Goal: Information Seeking & Learning: Check status

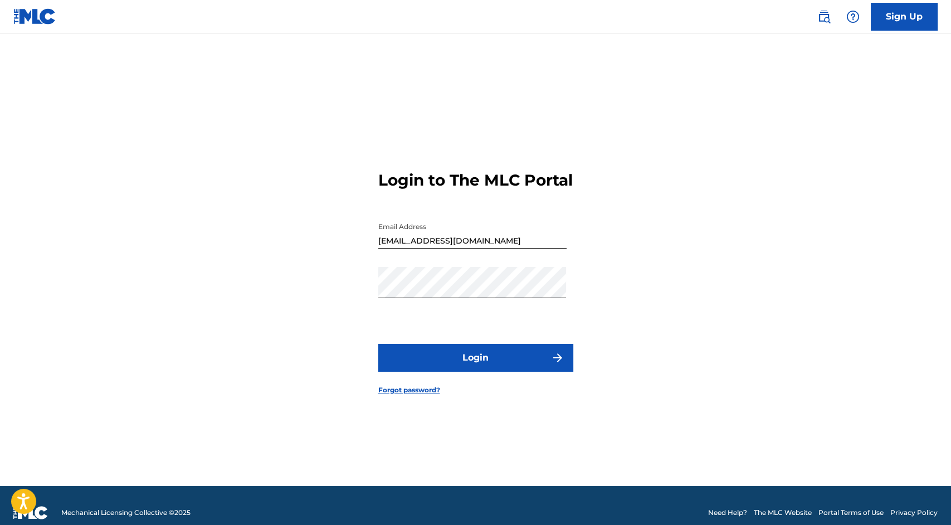
click at [476, 364] on button "Login" at bounding box center [475, 358] width 195 height 28
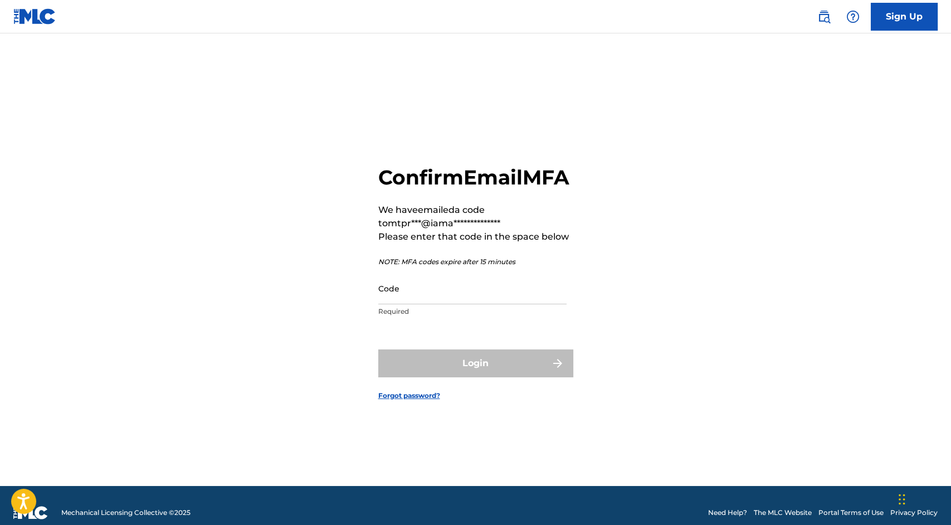
click at [465, 304] on input "Code" at bounding box center [472, 288] width 188 height 32
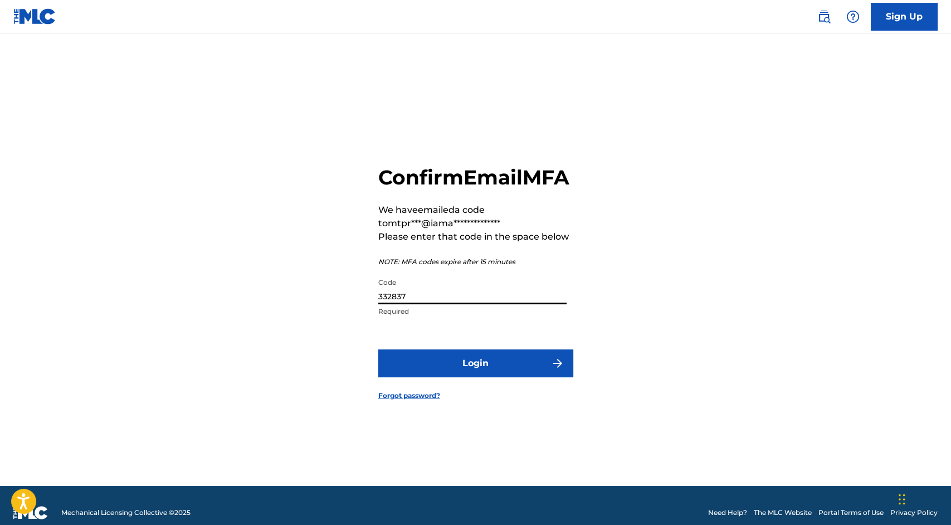
type input "332837"
click at [495, 373] on button "Login" at bounding box center [475, 363] width 195 height 28
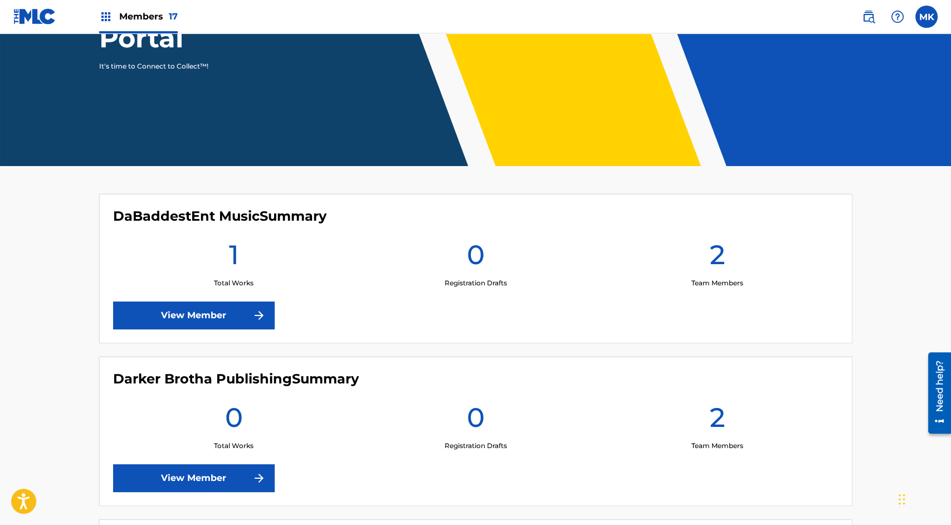
scroll to position [181, 0]
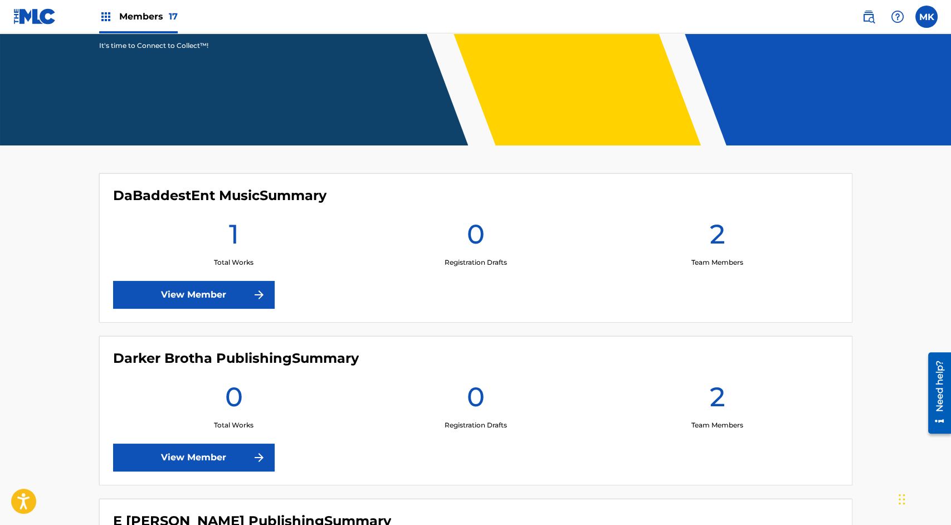
click at [214, 287] on link "View Member" at bounding box center [194, 295] width 162 height 28
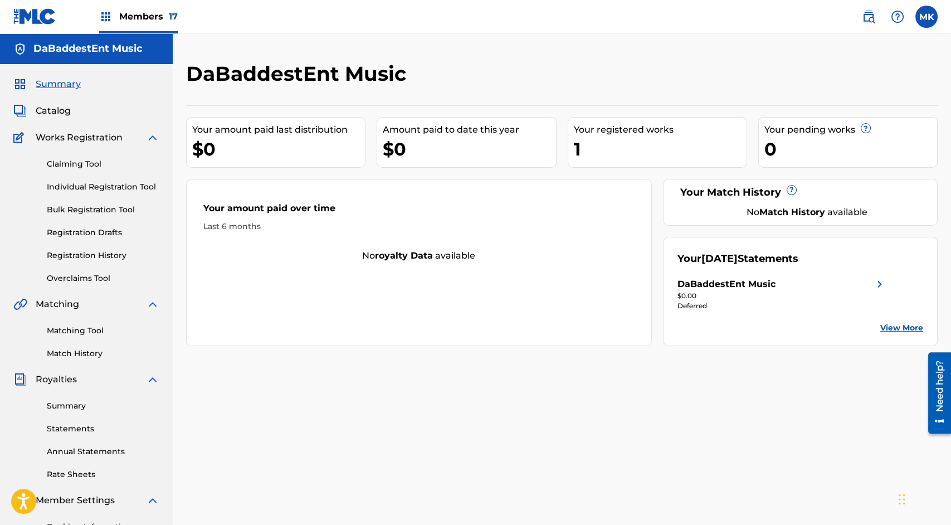
click at [880, 280] on img at bounding box center [879, 283] width 13 height 13
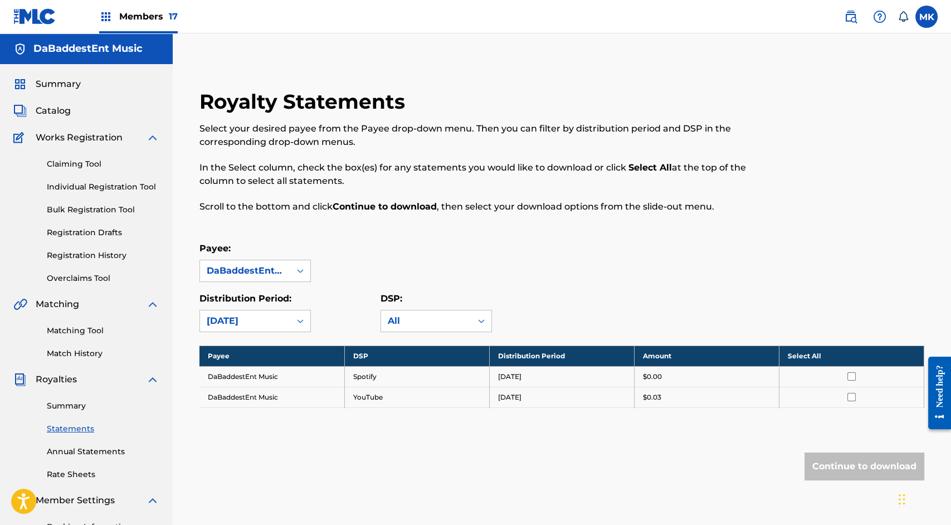
click at [135, 19] on span "Members 17" at bounding box center [148, 16] width 58 height 13
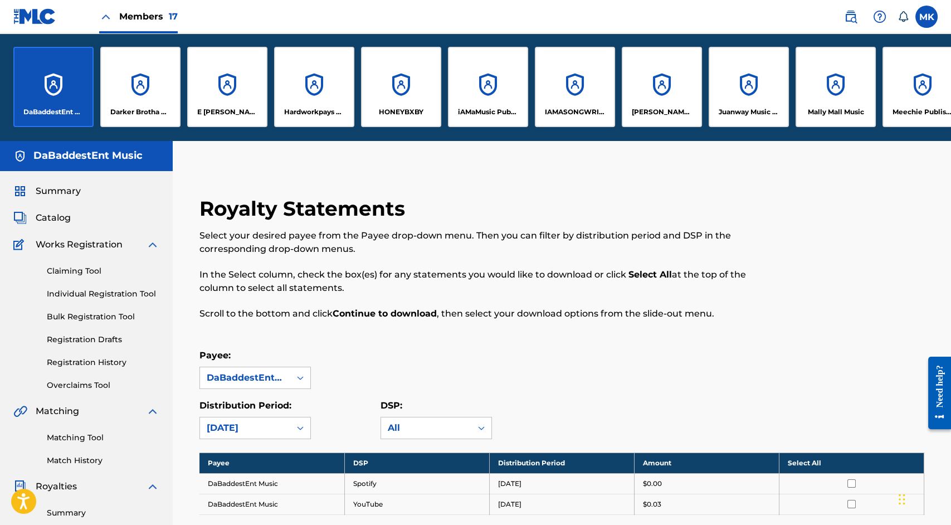
click at [136, 90] on div "Darker Brotha Publishing" at bounding box center [140, 87] width 80 height 80
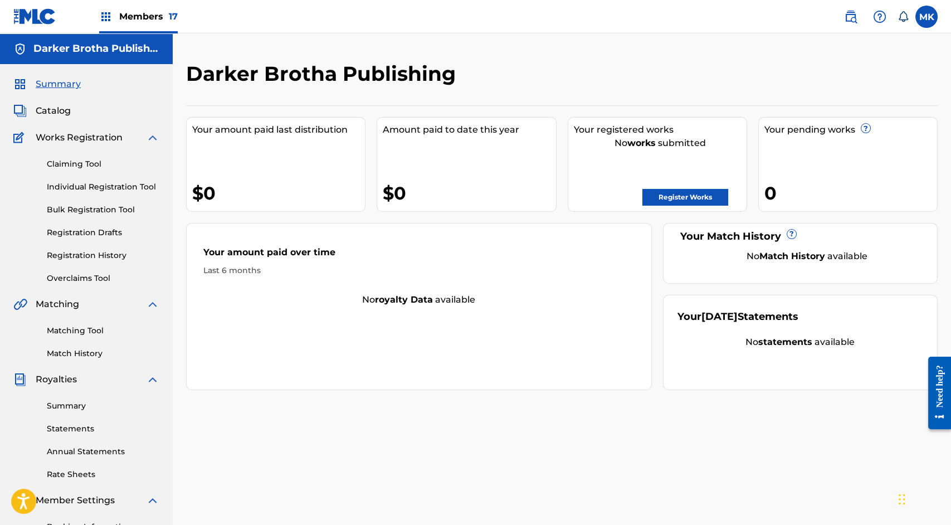
click at [146, 12] on span "Members 17" at bounding box center [148, 16] width 58 height 13
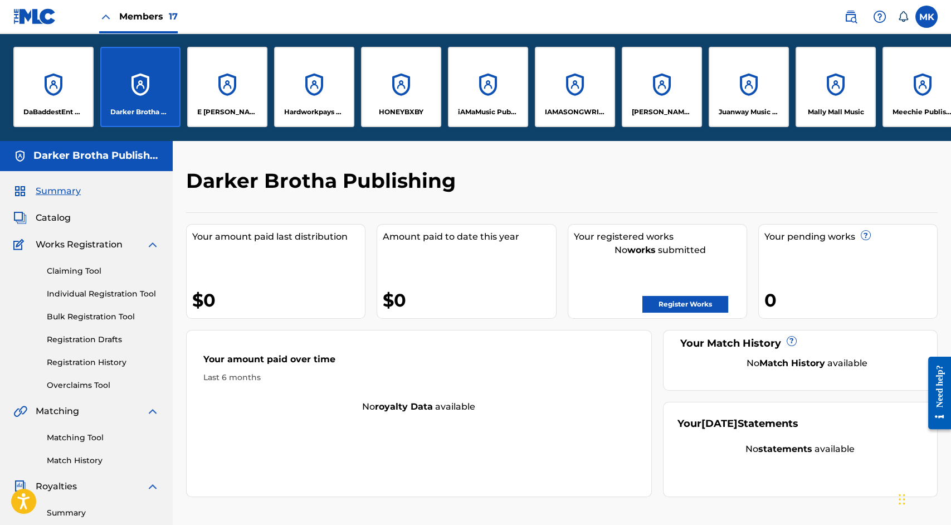
click at [224, 81] on div "E [PERSON_NAME] Publishing" at bounding box center [227, 87] width 80 height 80
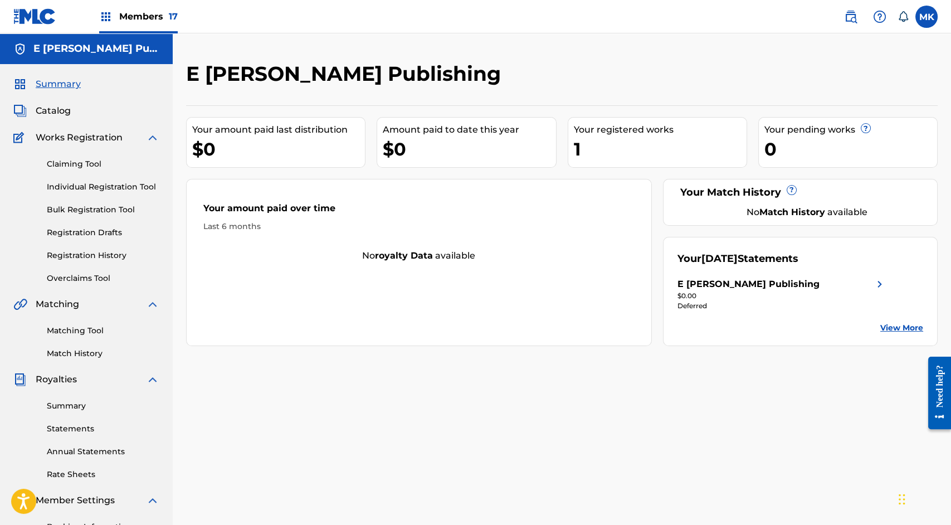
click at [891, 326] on link "View More" at bounding box center [901, 328] width 43 height 12
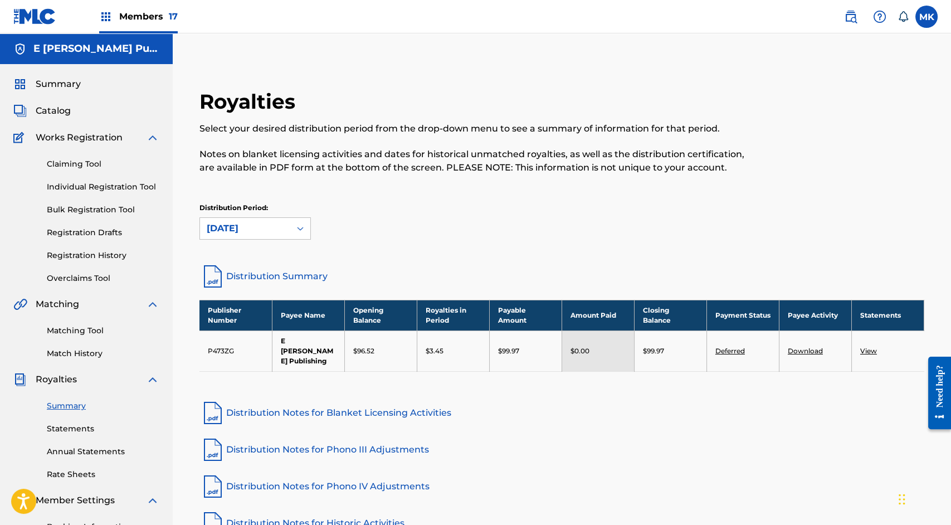
click at [866, 346] on link "View" at bounding box center [868, 350] width 17 height 8
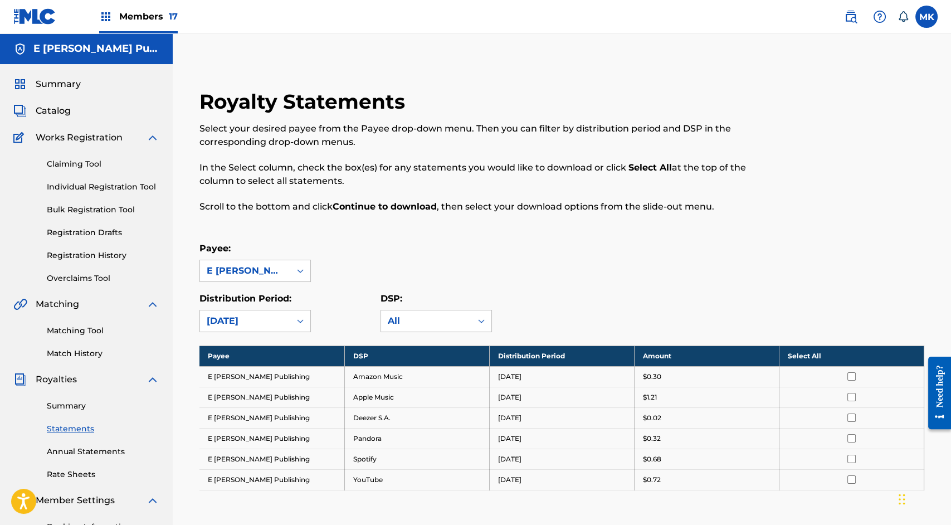
click at [146, 17] on span "Members 17" at bounding box center [148, 16] width 58 height 13
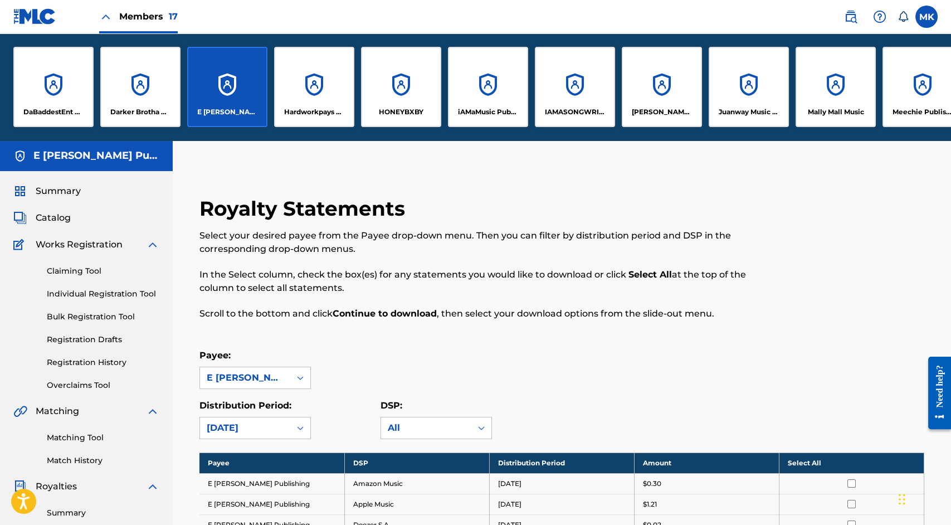
click at [318, 93] on div "Hardworkpays Publishing" at bounding box center [314, 87] width 80 height 80
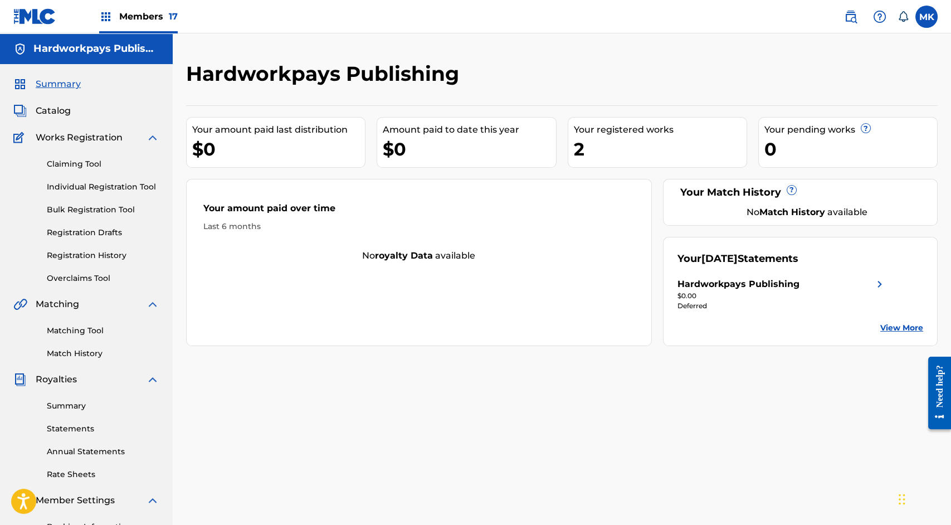
click at [152, 16] on span "Members 17" at bounding box center [148, 16] width 58 height 13
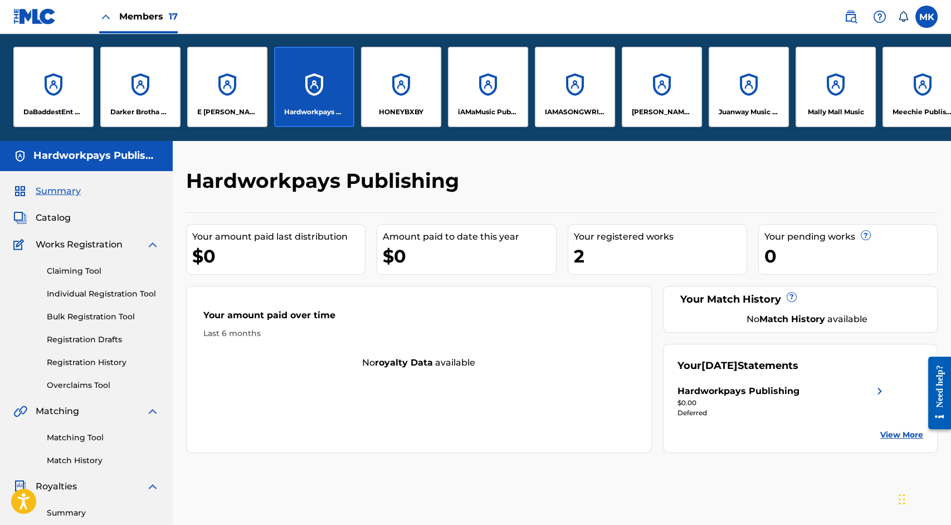
click at [398, 93] on div "HONEYBXBY" at bounding box center [401, 87] width 80 height 80
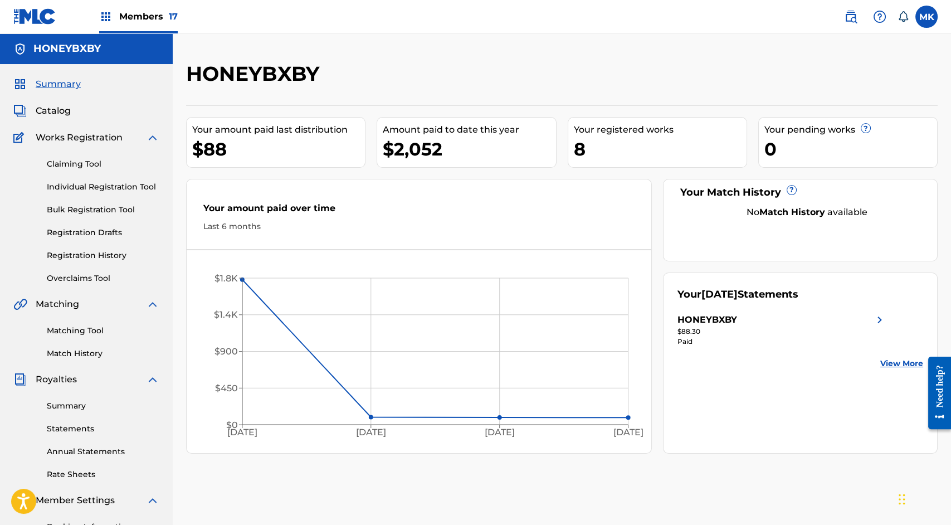
click at [153, 16] on span "Members 17" at bounding box center [148, 16] width 58 height 13
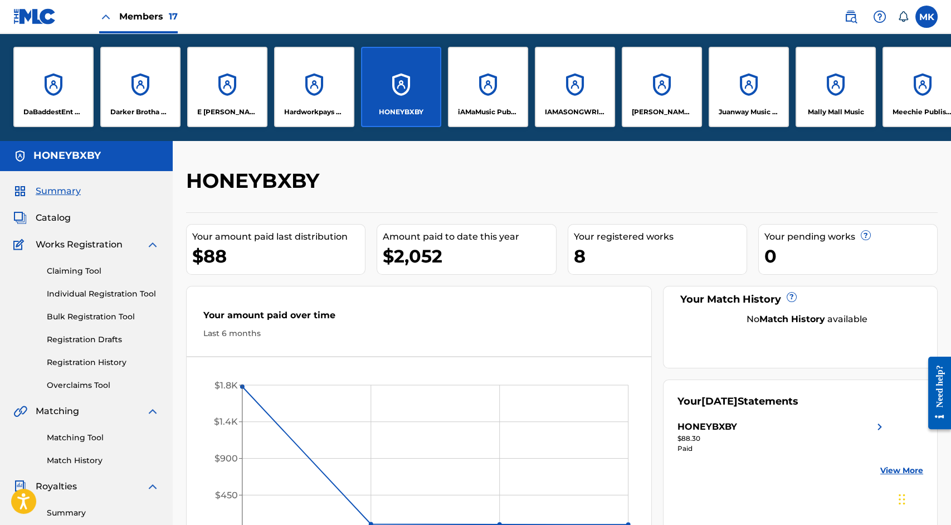
click at [472, 86] on div "iAMaMusic Publisher" at bounding box center [488, 87] width 80 height 80
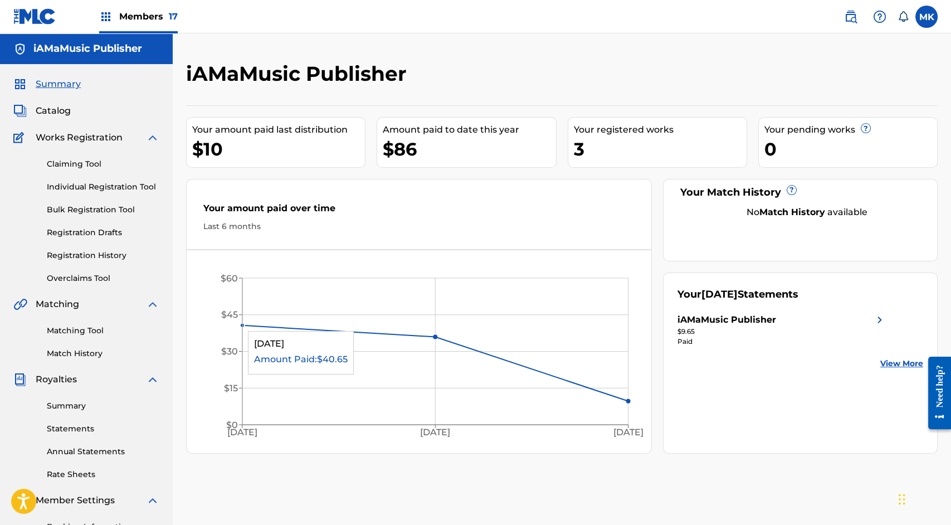
click at [243, 324] on circle at bounding box center [242, 325] width 4 height 4
click at [275, 365] on icon "Jun '25 Jul '25 Aug '25 $0 $15 $30 $45 $60" at bounding box center [419, 353] width 465 height 185
click at [901, 361] on link "View More" at bounding box center [901, 364] width 43 height 12
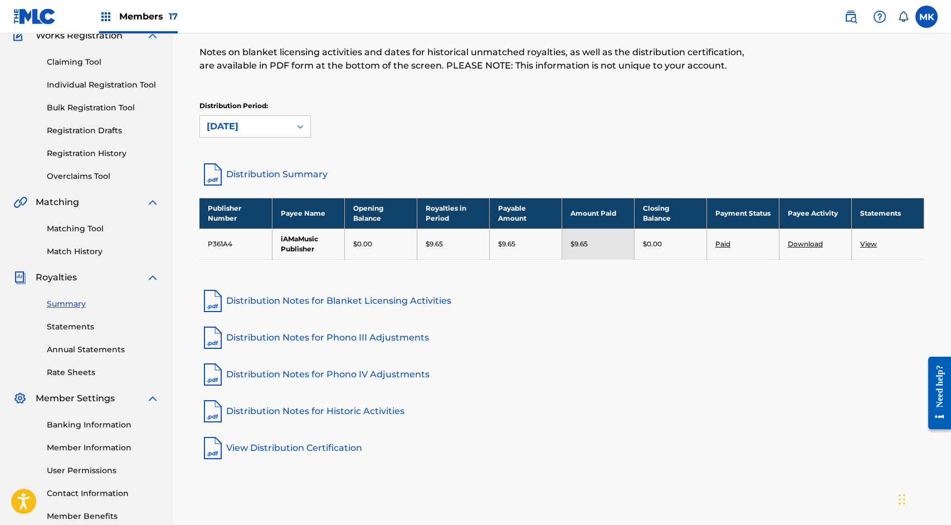
scroll to position [110, 0]
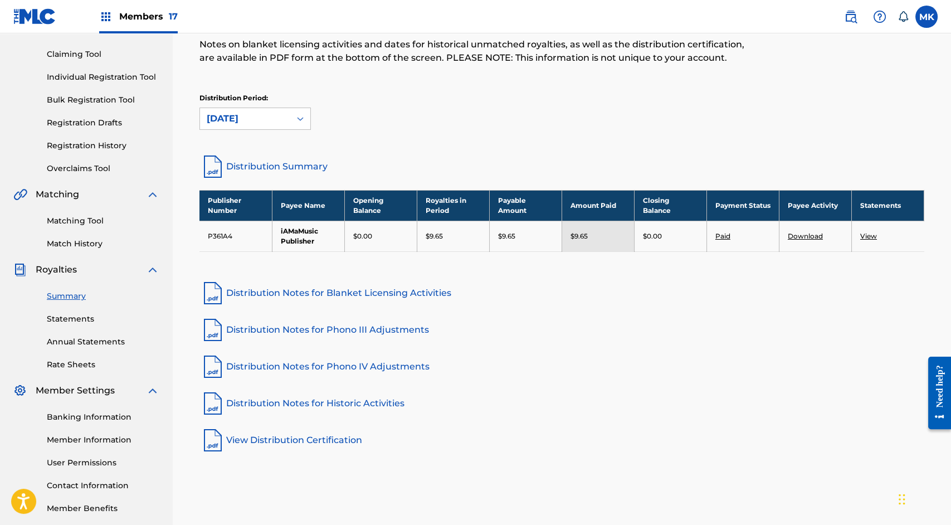
click at [135, 17] on span "Members 17" at bounding box center [148, 16] width 58 height 13
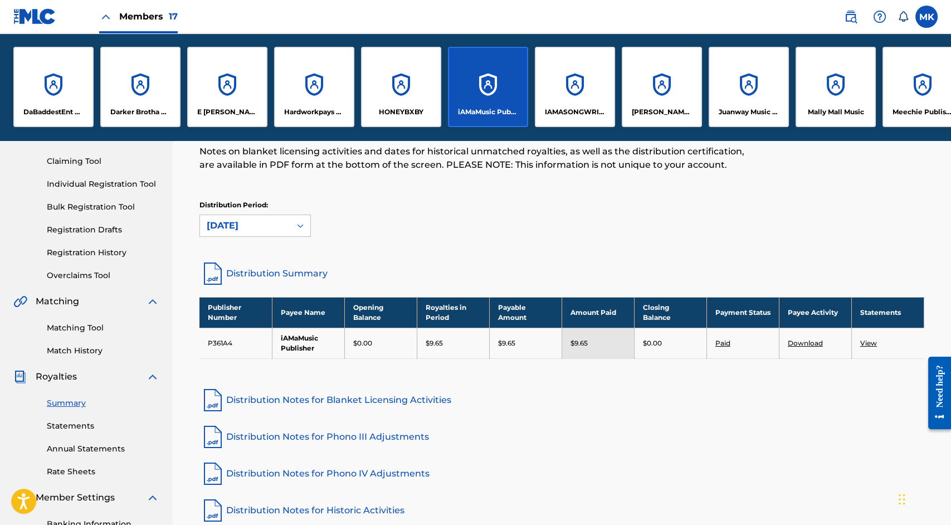
scroll to position [217, 0]
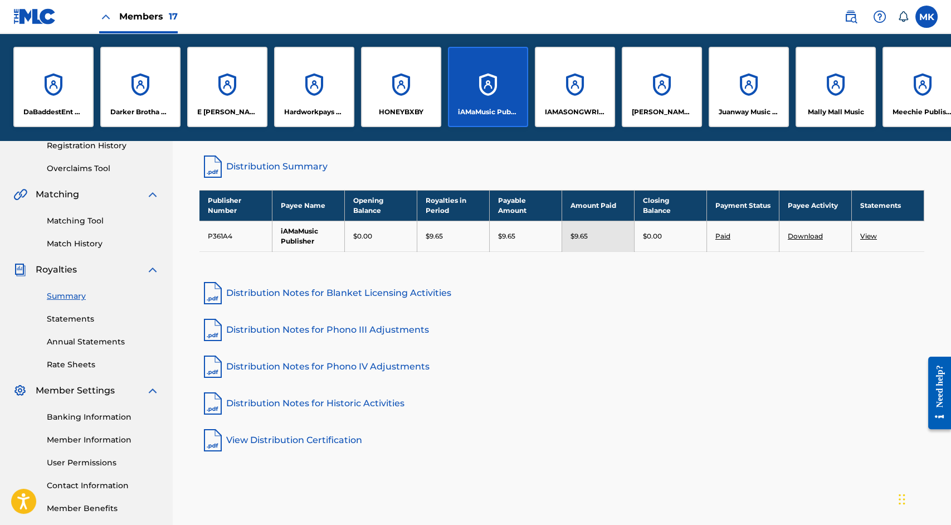
click at [593, 99] on div "IAMASONGWRITER LLC" at bounding box center [575, 87] width 80 height 80
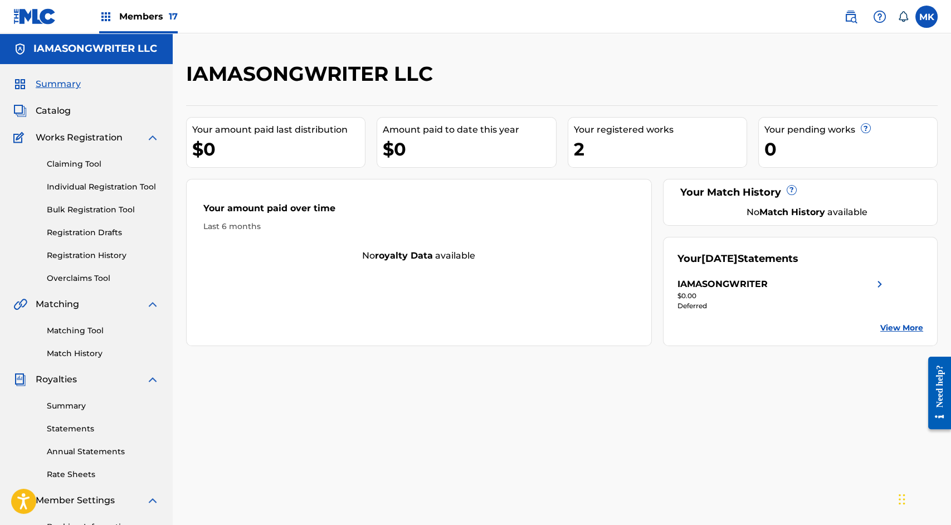
click at [891, 326] on link "View More" at bounding box center [901, 328] width 43 height 12
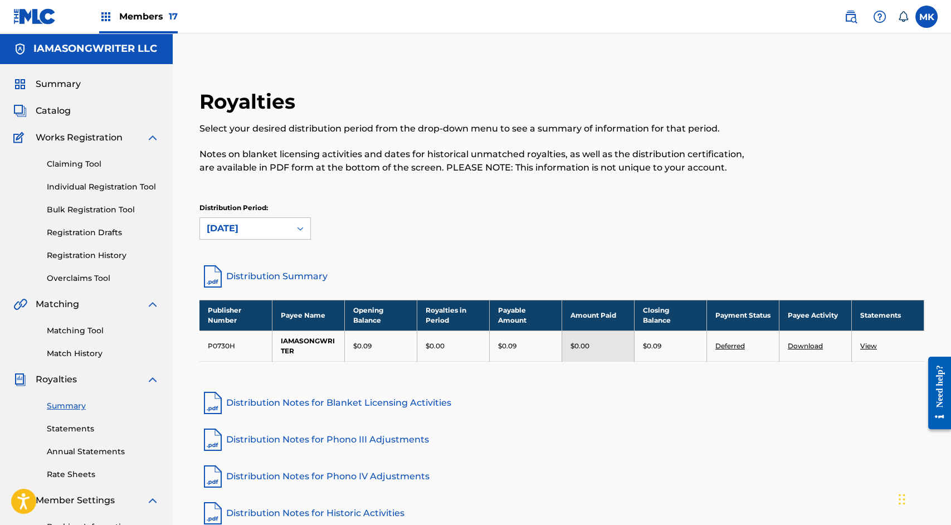
click at [157, 18] on span "Members 17" at bounding box center [148, 16] width 58 height 13
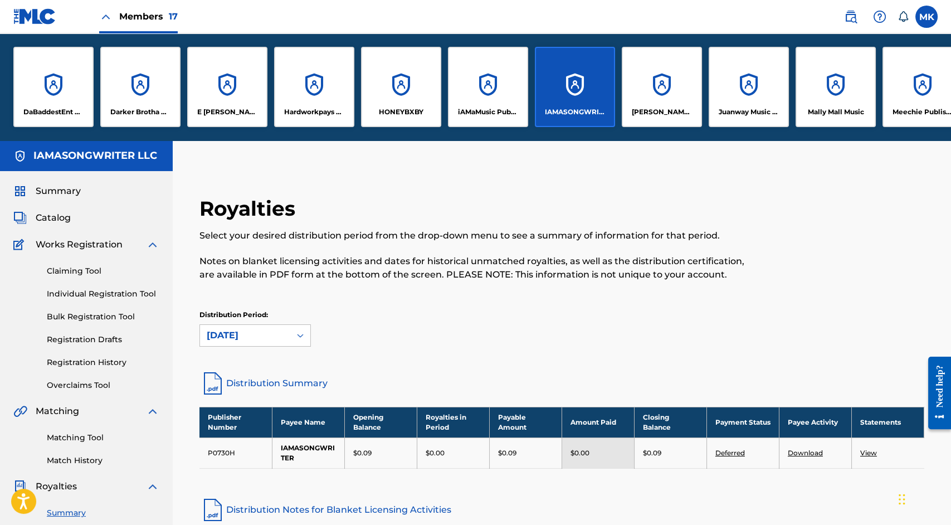
click at [637, 97] on div "[PERSON_NAME] PUBLISHING" at bounding box center [662, 87] width 80 height 80
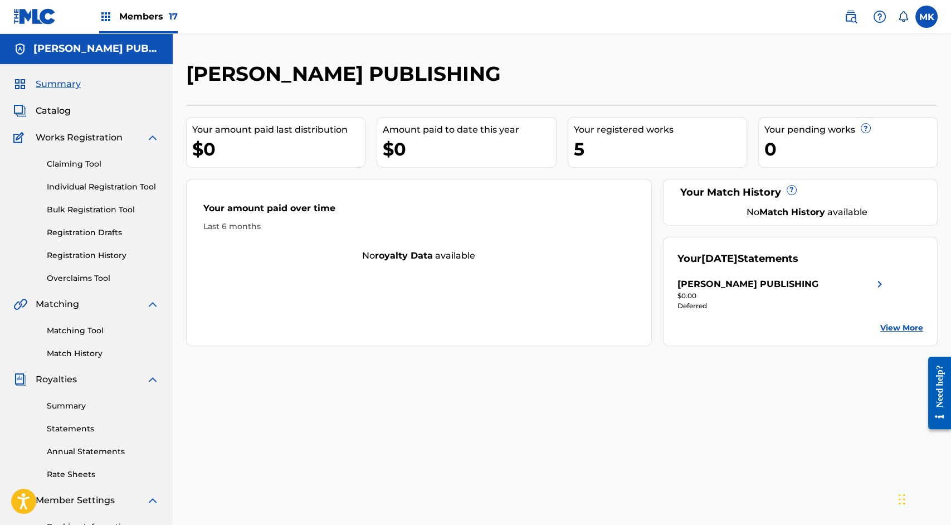
click at [133, 23] on span "Members 17" at bounding box center [148, 16] width 58 height 13
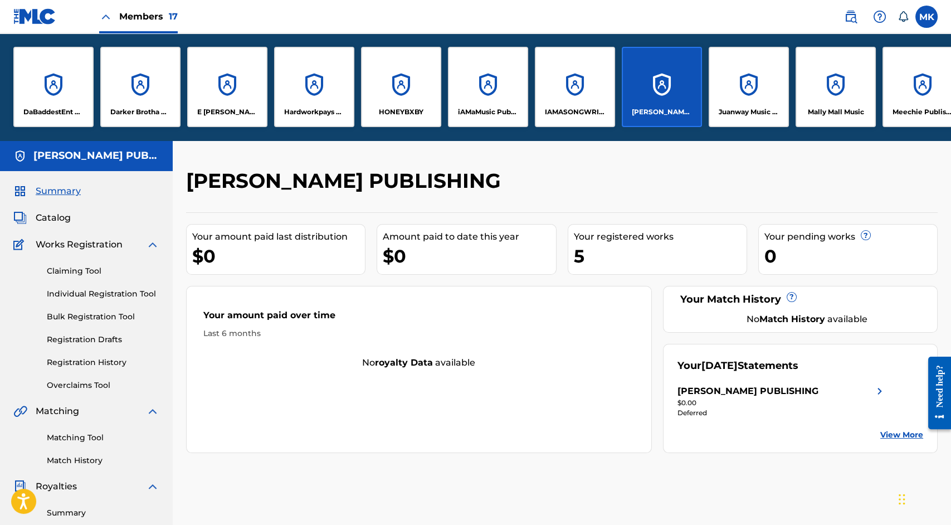
click at [748, 90] on div "Juanway Music Publishing" at bounding box center [749, 87] width 80 height 80
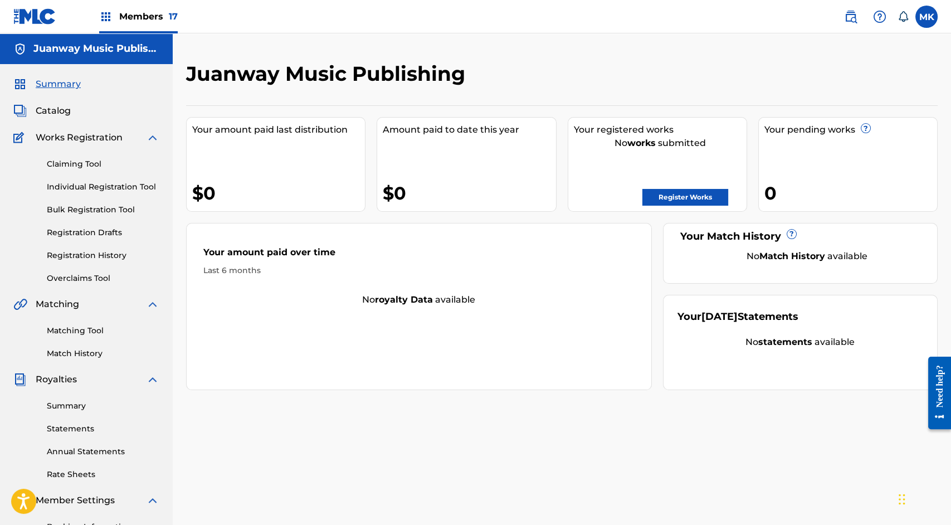
click at [139, 16] on span "Members 17" at bounding box center [148, 16] width 58 height 13
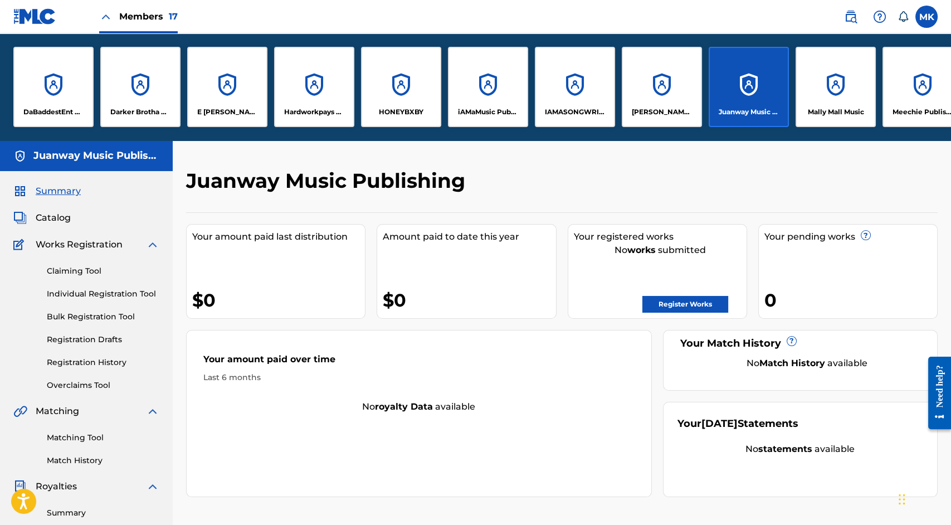
click at [827, 95] on div "Mally Mall Music" at bounding box center [835, 87] width 80 height 80
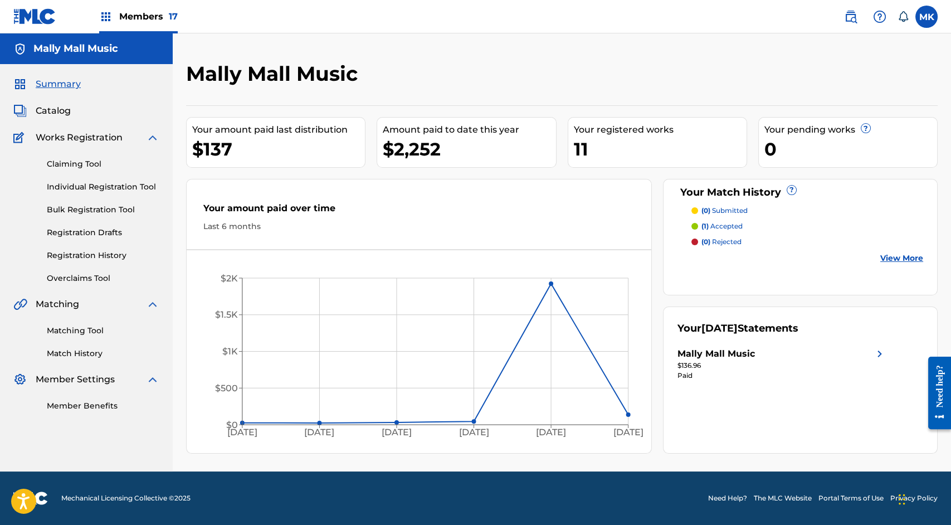
click at [135, 14] on span "Members 17" at bounding box center [148, 16] width 58 height 13
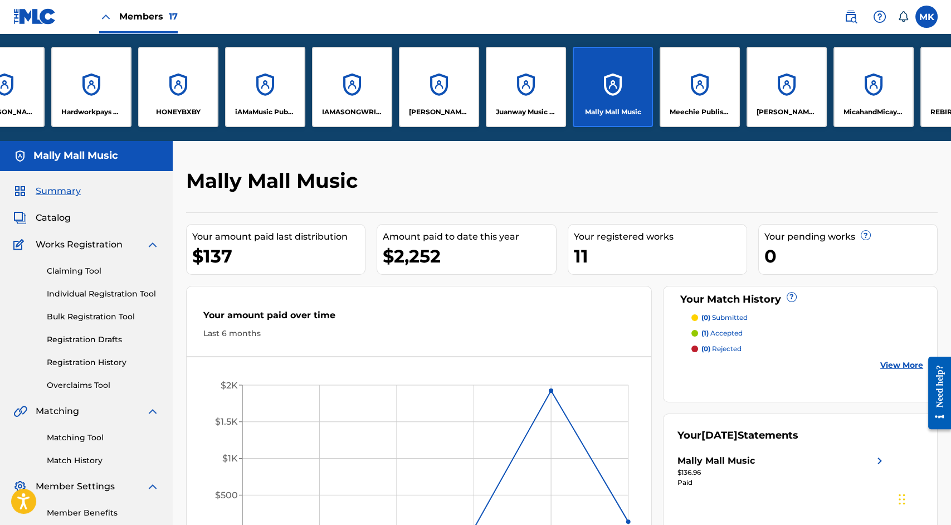
scroll to position [0, 223]
click at [710, 84] on div "Meechie Publishing" at bounding box center [699, 87] width 80 height 80
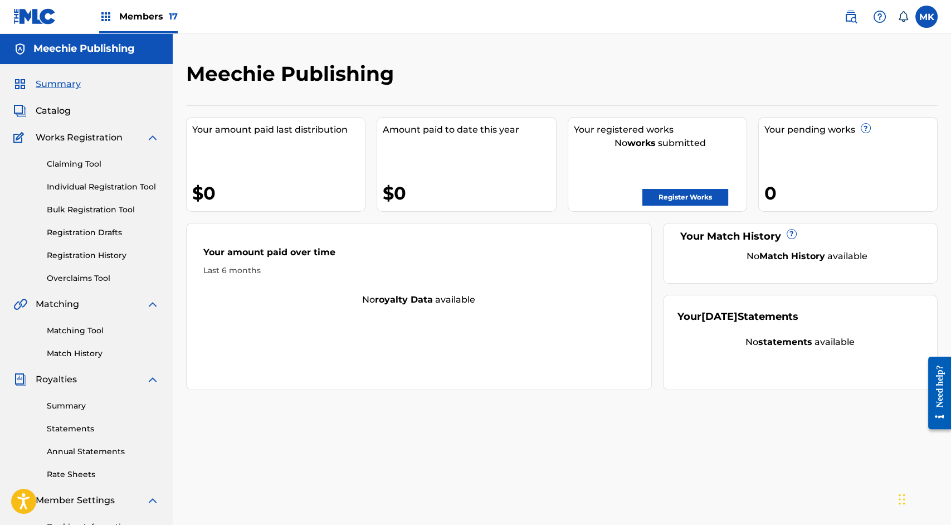
click at [146, 13] on span "Members 17" at bounding box center [148, 16] width 58 height 13
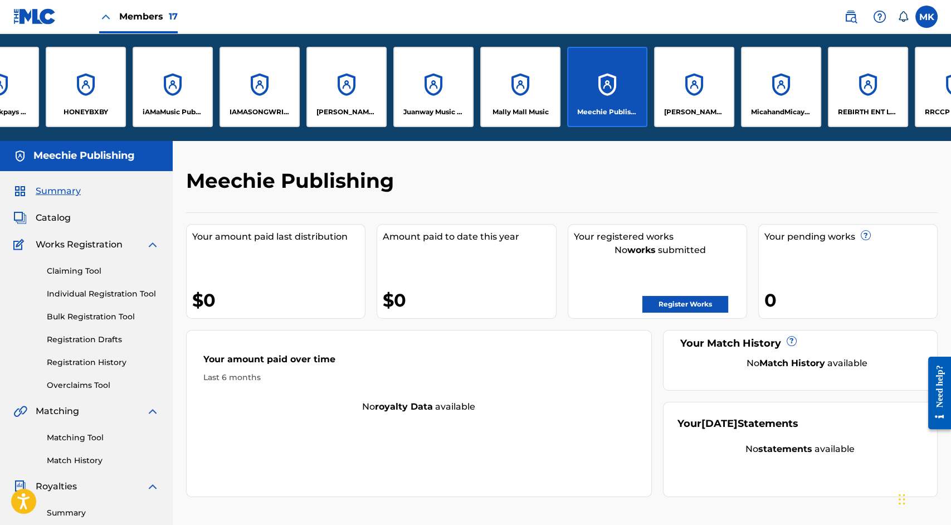
scroll to position [0, 349]
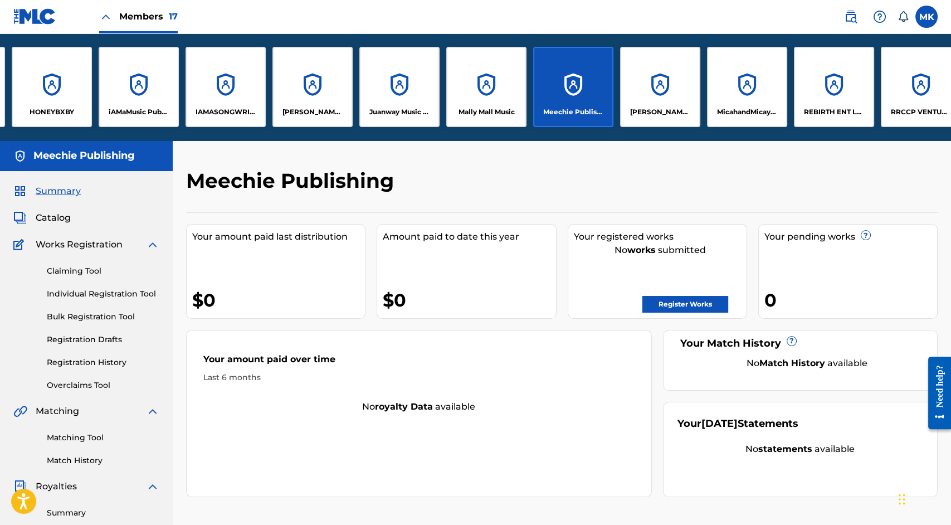
click at [676, 93] on div "[PERSON_NAME] AND [PERSON_NAME]'S DAD PUBLISHING" at bounding box center [660, 87] width 80 height 80
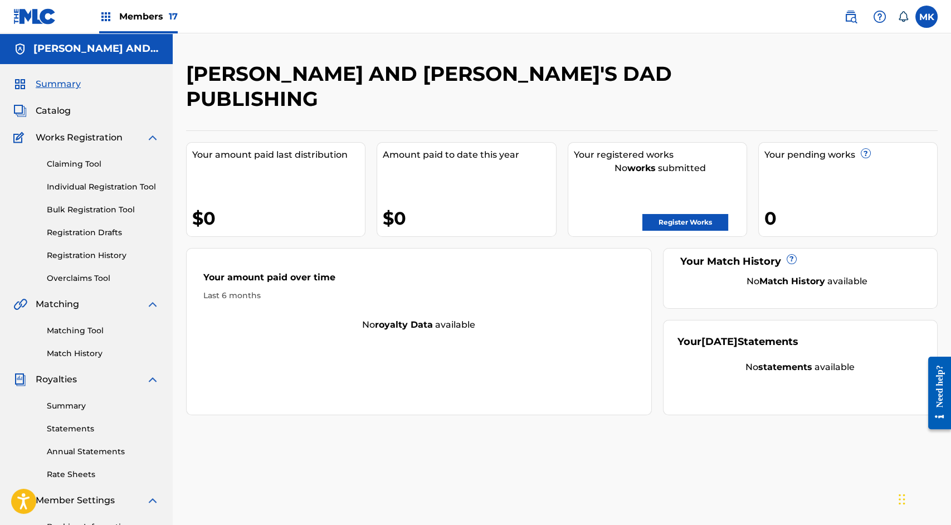
click at [136, 20] on span "Members 17" at bounding box center [148, 16] width 58 height 13
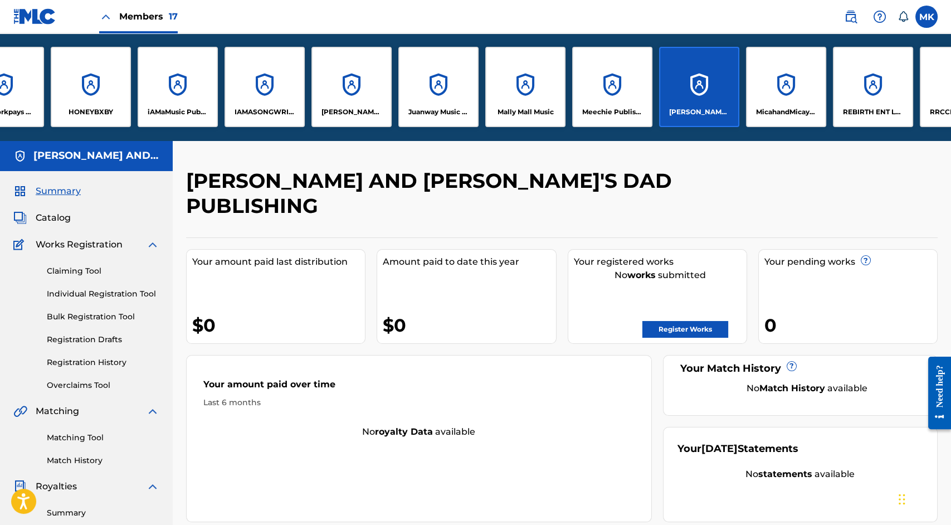
scroll to position [0, 324]
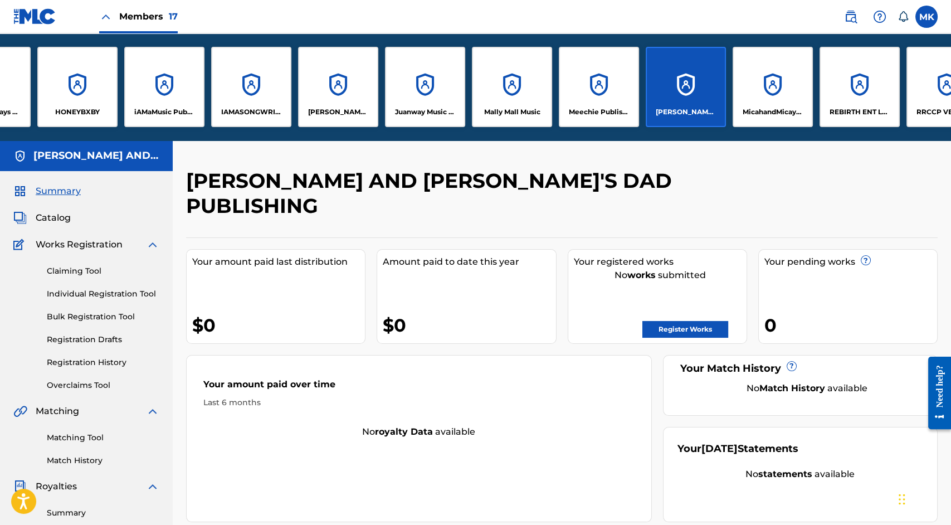
click at [770, 104] on div "MicahandMicayla's Dad Song" at bounding box center [772, 87] width 80 height 80
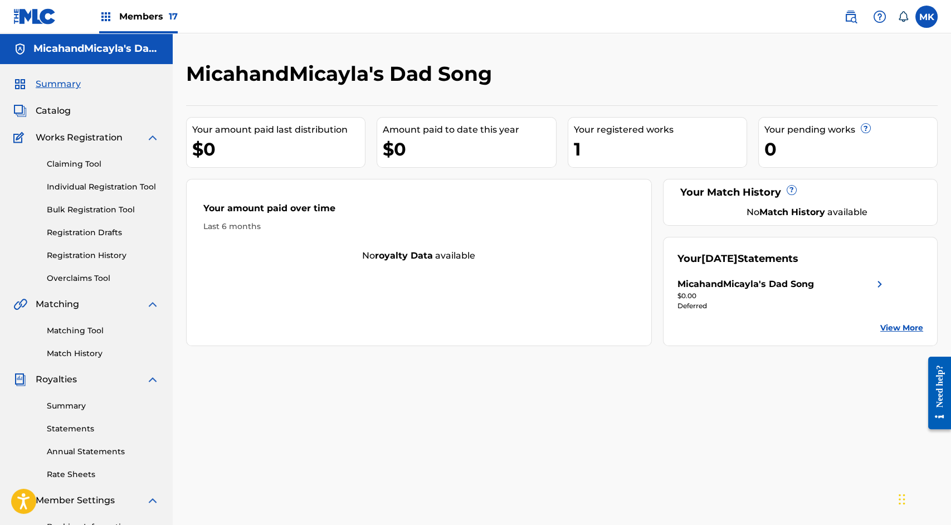
click at [896, 328] on link "View More" at bounding box center [901, 328] width 43 height 12
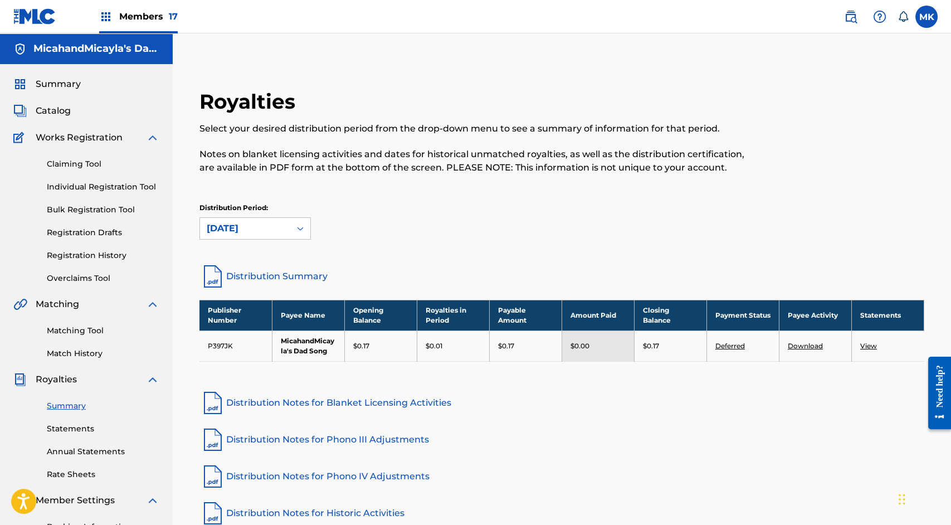
click at [132, 15] on span "Members 17" at bounding box center [148, 16] width 58 height 13
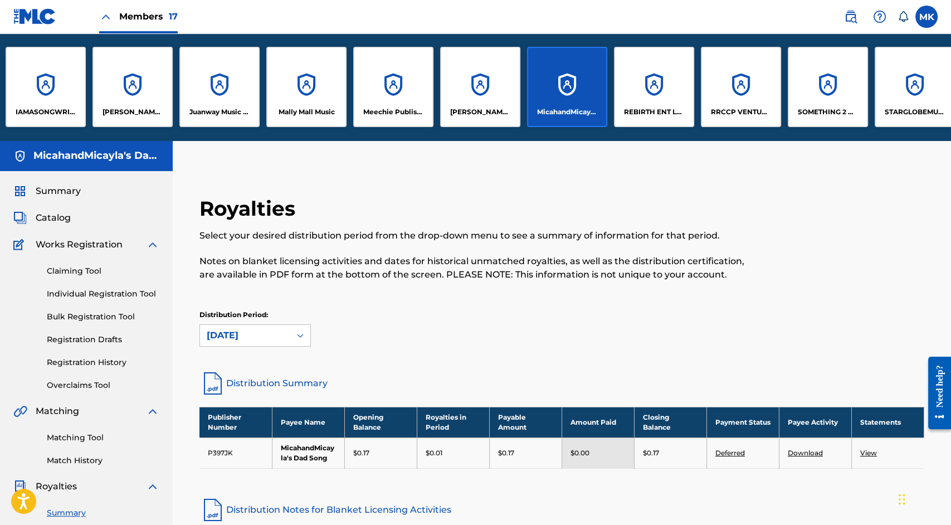
scroll to position [0, 546]
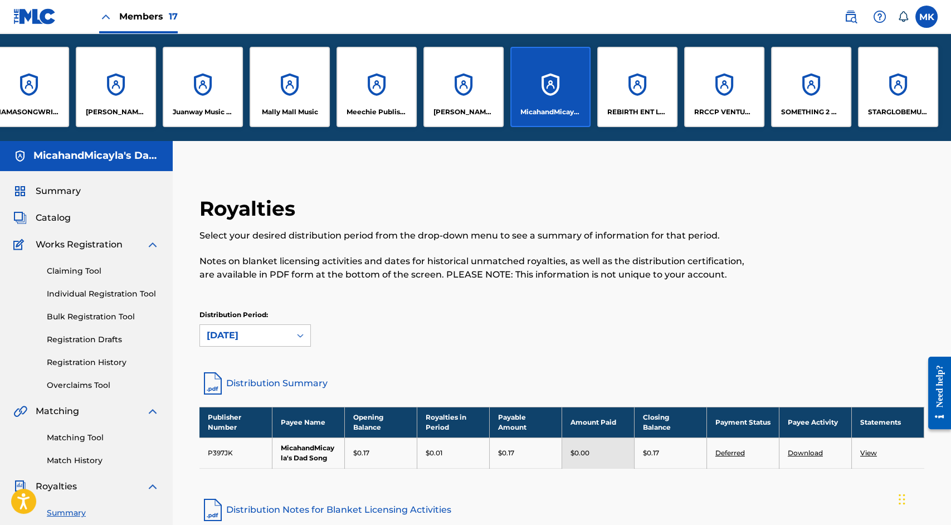
click at [633, 80] on div "REBIRTH ENT LLC" at bounding box center [637, 87] width 80 height 80
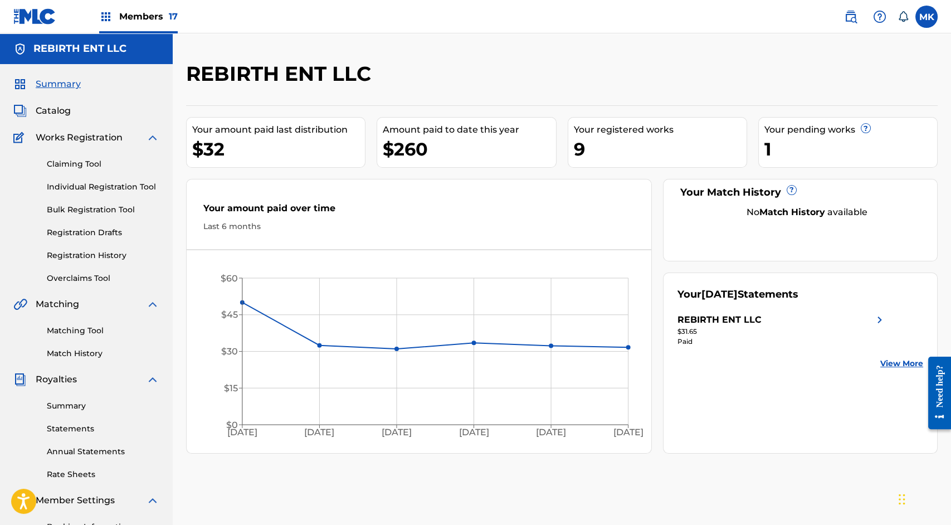
click at [135, 13] on span "Members 17" at bounding box center [148, 16] width 58 height 13
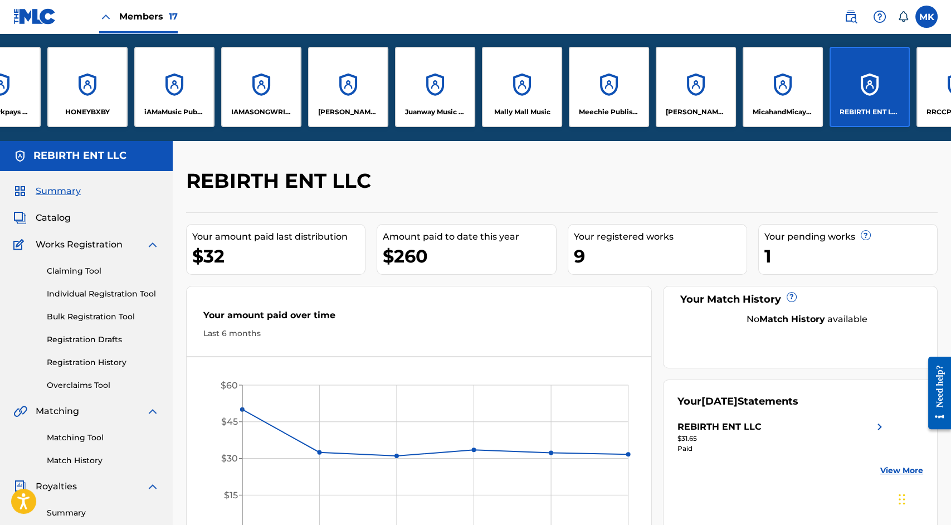
scroll to position [0, 546]
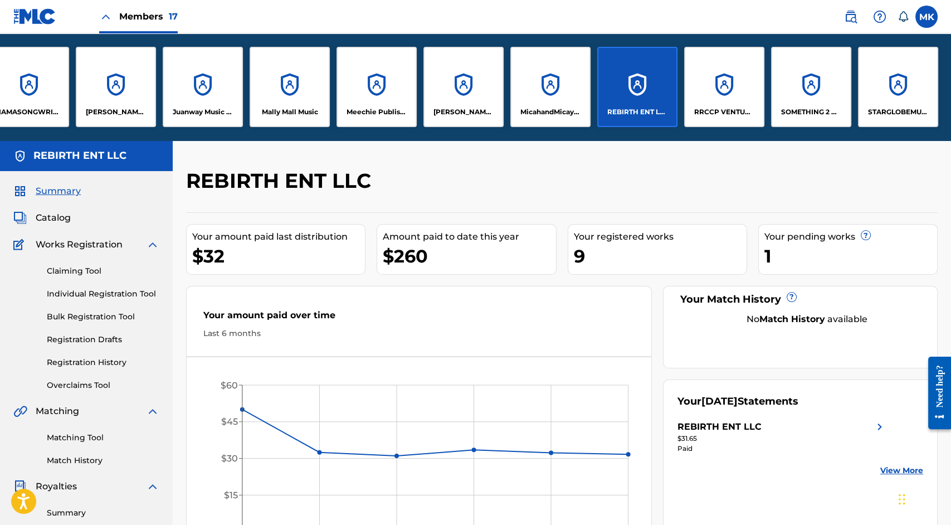
click at [729, 106] on div "RRCCP VENTURES MUSIC PUBLISHING" at bounding box center [724, 87] width 80 height 80
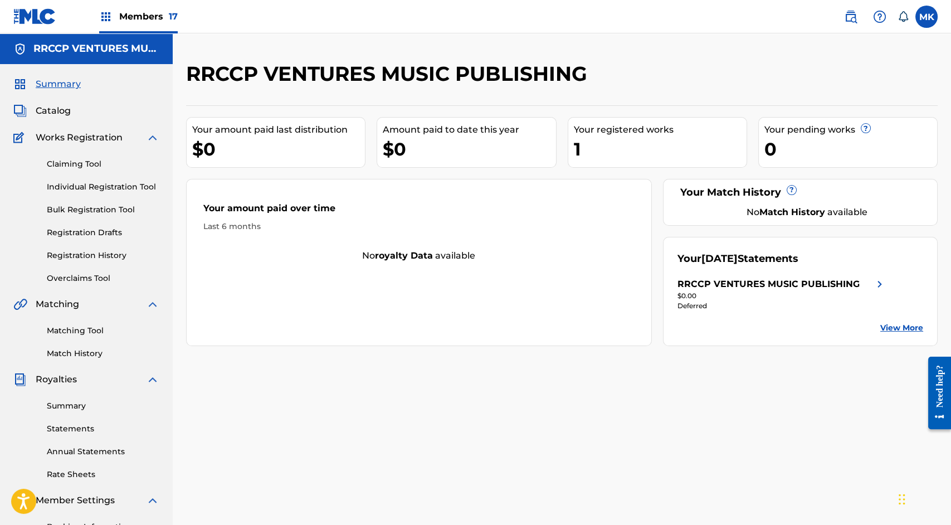
click at [898, 325] on link "View More" at bounding box center [901, 328] width 43 height 12
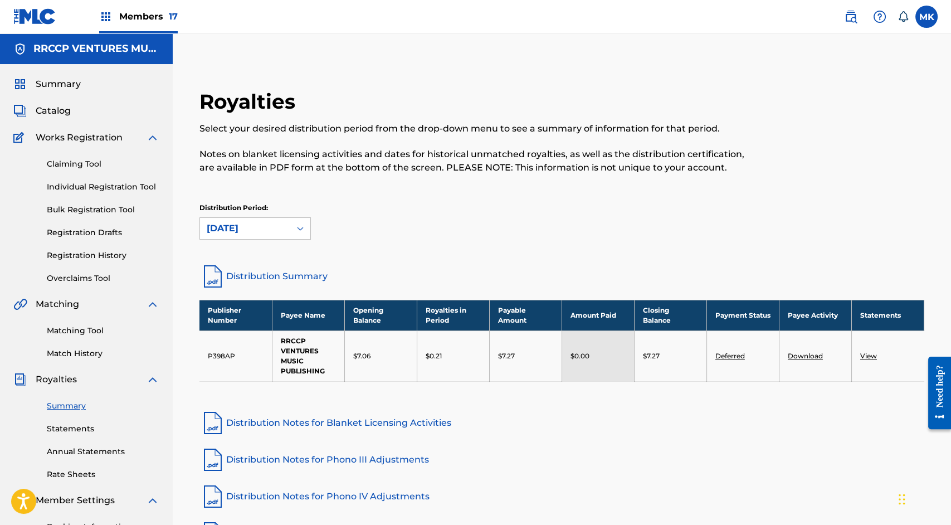
click at [131, 14] on span "Members 17" at bounding box center [148, 16] width 58 height 13
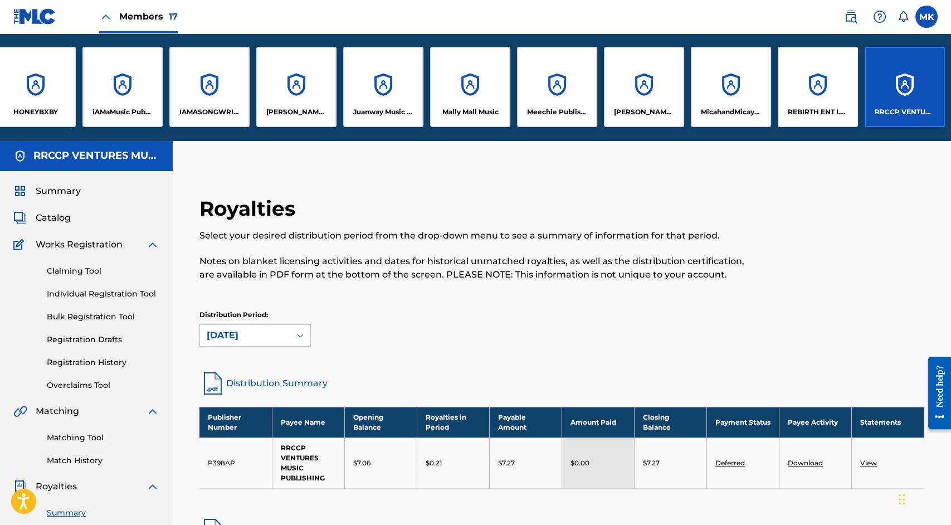
scroll to position [0, 546]
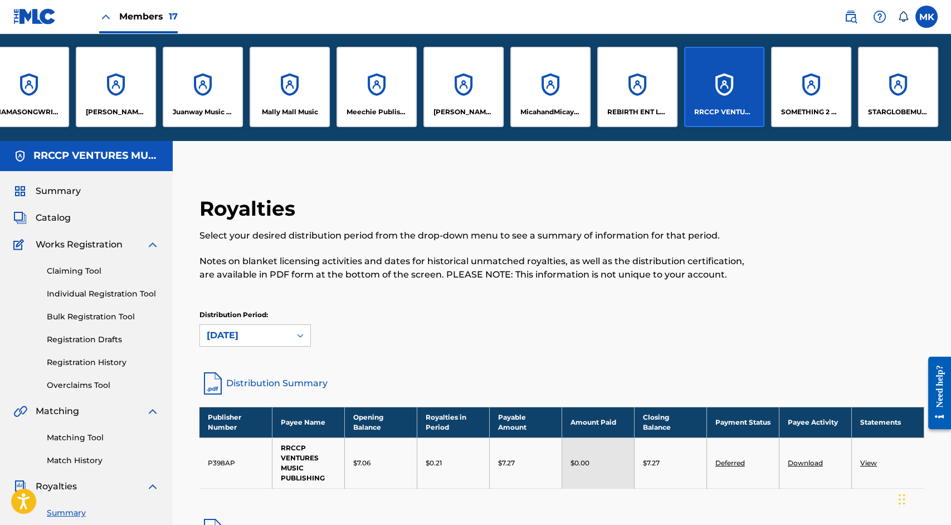
click at [809, 97] on div "SOMETHING 2 REMEMBER ME BY MUSIC" at bounding box center [811, 87] width 80 height 80
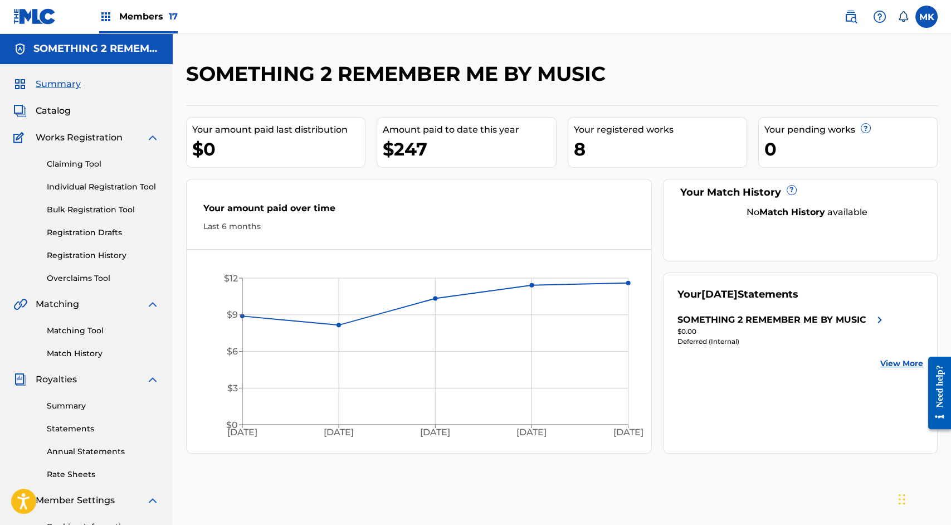
click at [894, 363] on link "View More" at bounding box center [901, 364] width 43 height 12
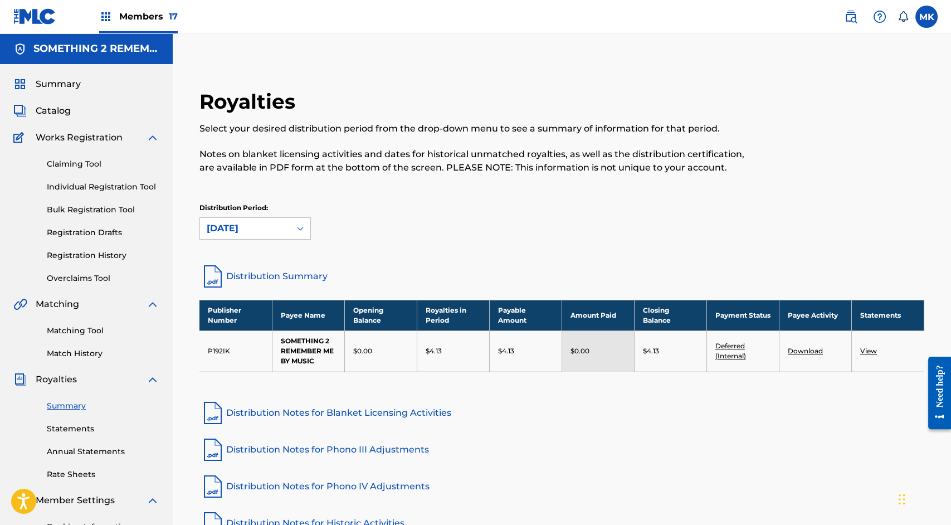
click at [144, 25] on div "Members 17" at bounding box center [138, 16] width 79 height 33
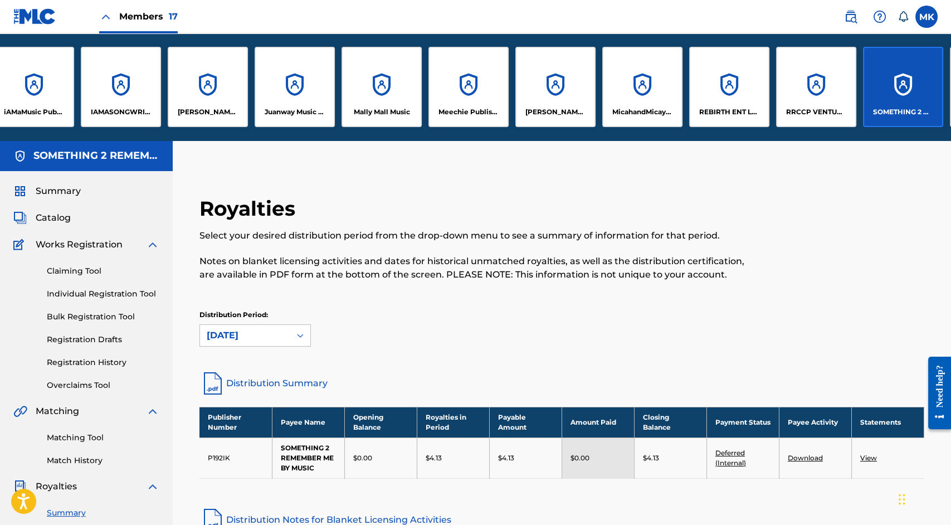
scroll to position [0, 546]
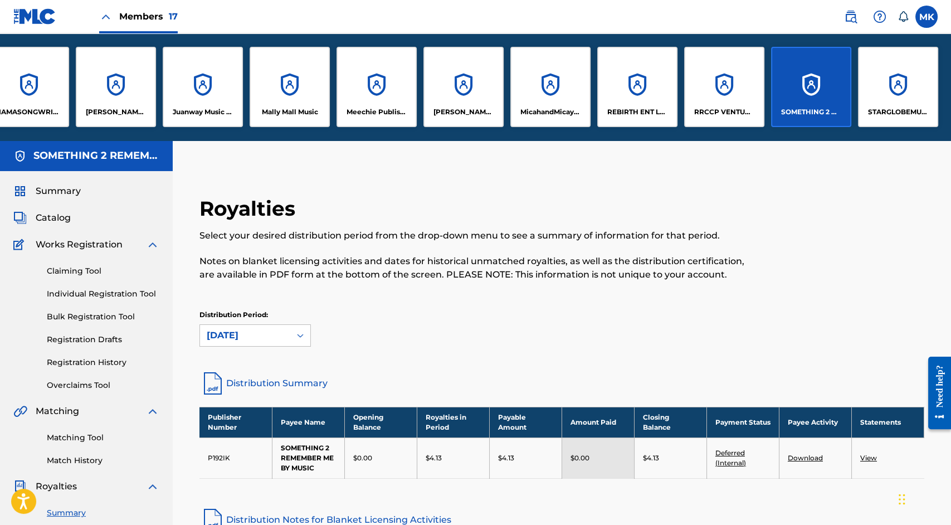
click at [905, 94] on div "STARGLOBEMUSIC" at bounding box center [898, 87] width 80 height 80
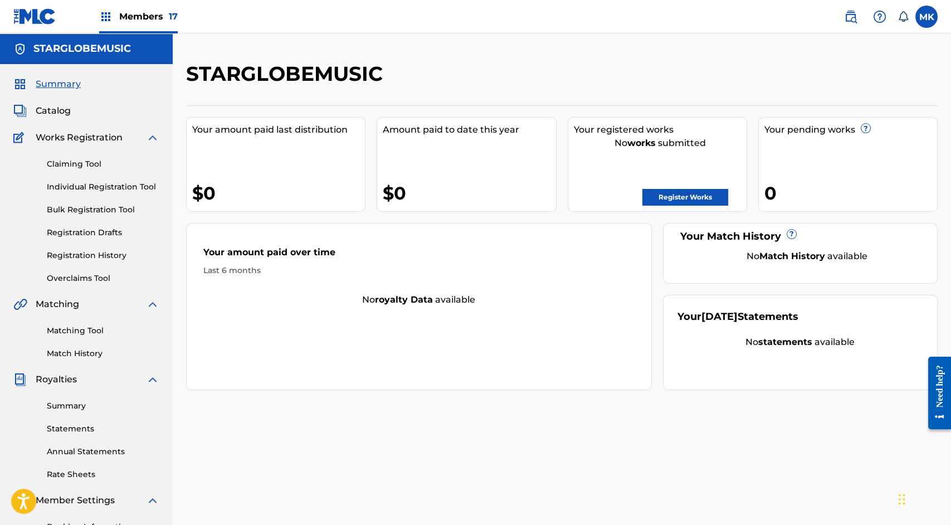
click at [136, 18] on span "Members 17" at bounding box center [148, 16] width 58 height 13
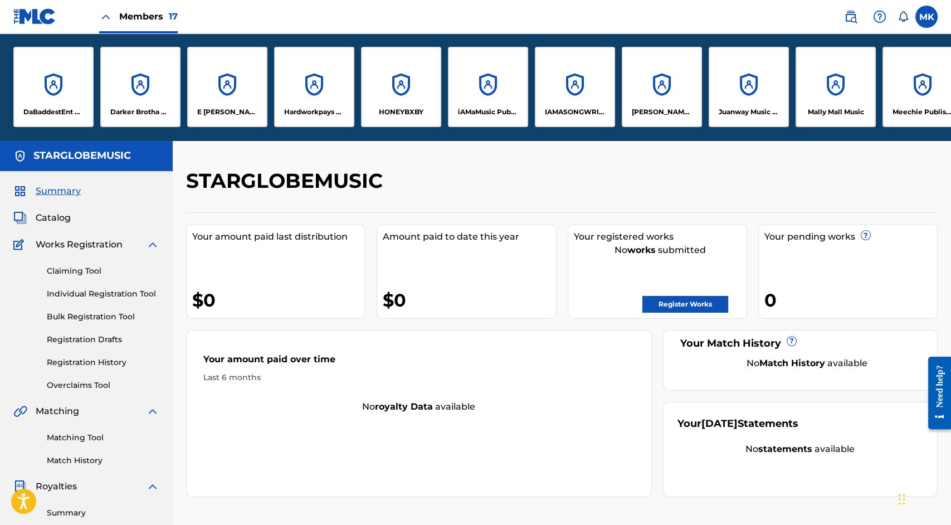
click at [925, 19] on label at bounding box center [926, 17] width 22 height 22
click at [926, 17] on input "MK Maronda Kershaw mtpring@iamasongwriter.com Notification Preferences Profile …" at bounding box center [926, 17] width 0 height 0
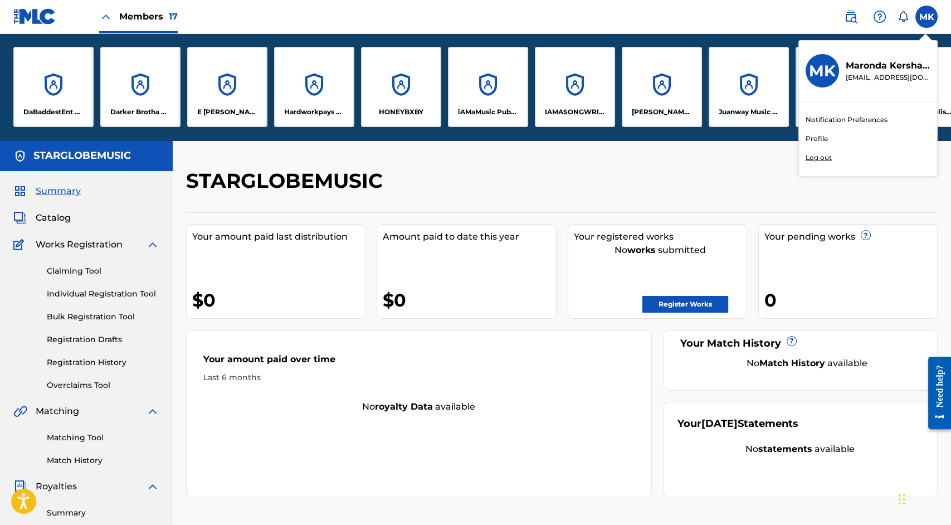
click at [817, 158] on p "Log out" at bounding box center [818, 158] width 26 height 10
click at [926, 17] on input "MK Maronda Kershaw mtpring@iamasongwriter.com Notification Preferences Profile …" at bounding box center [926, 17] width 0 height 0
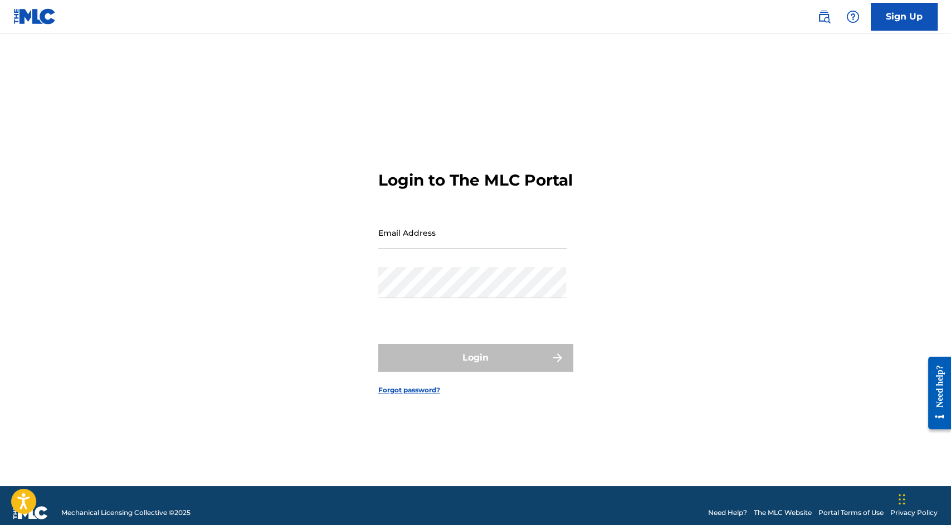
type input "[EMAIL_ADDRESS][DOMAIN_NAME]"
